Goal: Find specific page/section: Find specific page/section

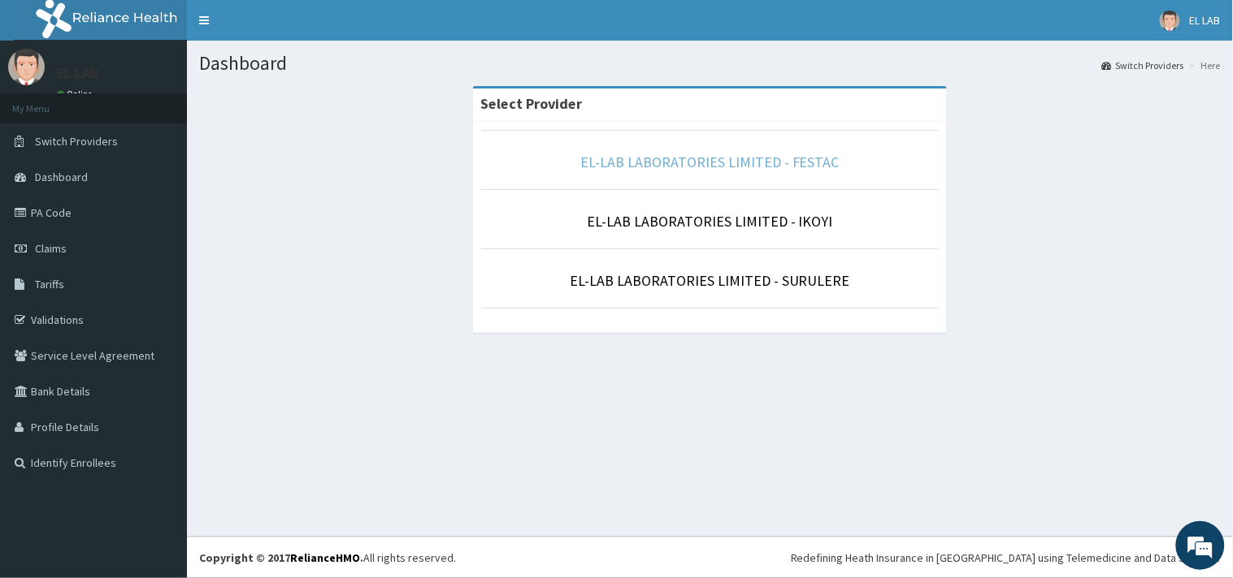
click at [718, 163] on link "EL-LAB LABORATORIES LIMITED - FESTAC" at bounding box center [709, 162] width 259 height 19
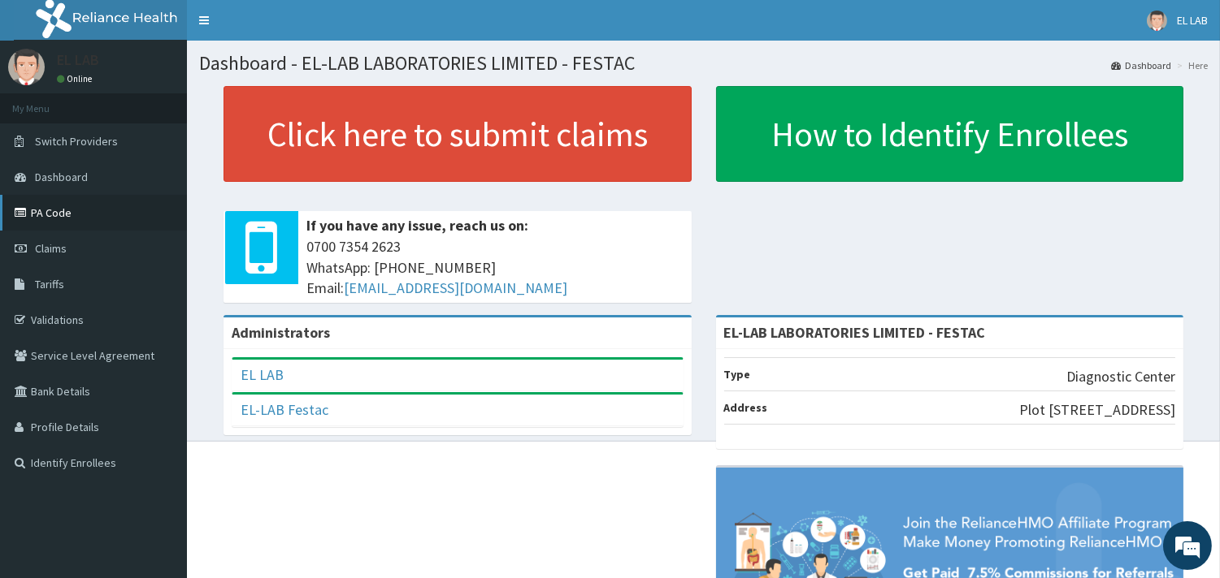
click at [80, 218] on link "PA Code" at bounding box center [93, 213] width 187 height 36
